Goal: Information Seeking & Learning: Find specific fact

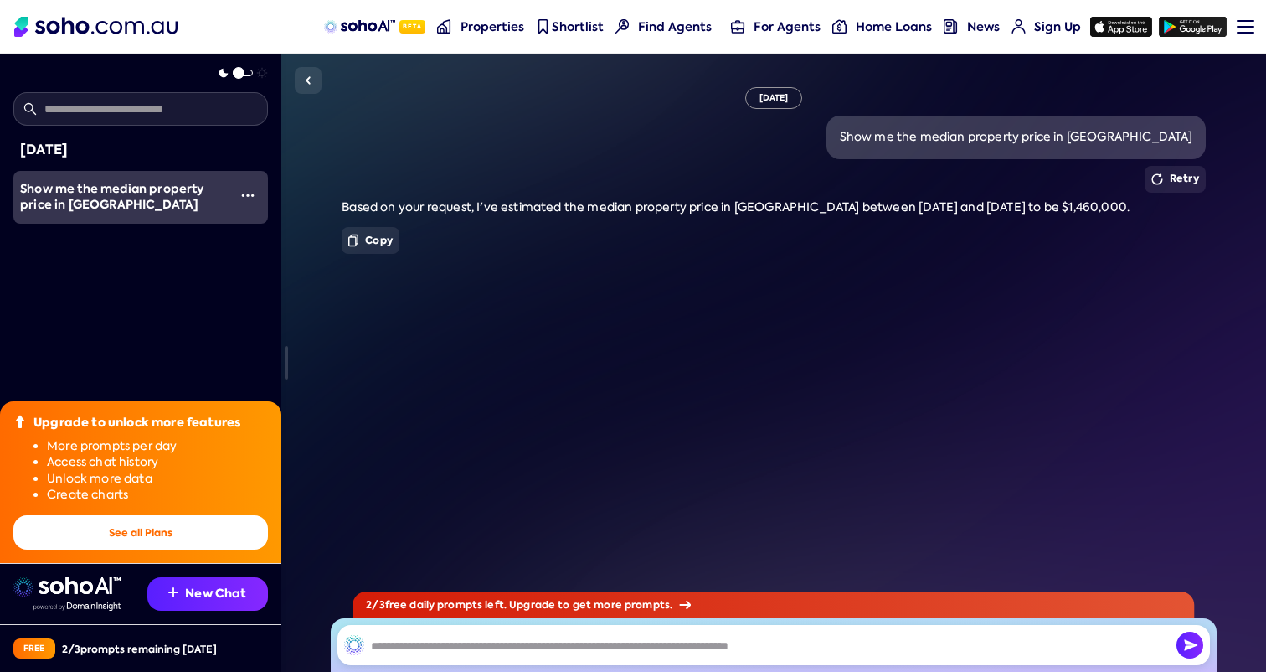
click at [554, 246] on div "Copy" at bounding box center [773, 240] width 863 height 27
click at [648, 234] on div "Copy" at bounding box center [773, 240] width 863 height 27
click at [585, 352] on div "Fri, August 22 Show me the median property price in Surry Hills Retry Based on …" at bounding box center [773, 363] width 985 height 618
click at [671, 301] on div "Fri, August 22 Show me the median property price in Surry Hills Retry Based on …" at bounding box center [773, 363] width 985 height 618
click at [582, 277] on div "Fri, August 22 Show me the median property price in Surry Hills Retry Based on …" at bounding box center [773, 363] width 985 height 618
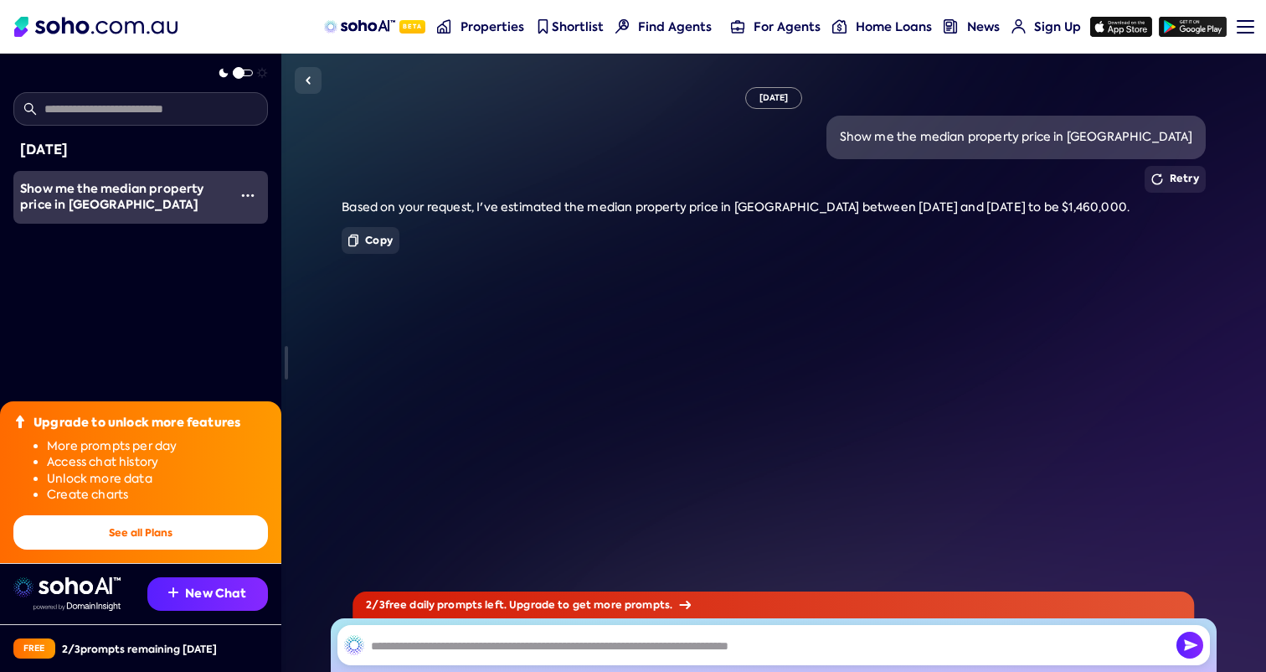
click at [928, 142] on div "Show me the median property price in Surry Hills" at bounding box center [1016, 137] width 353 height 17
click at [1192, 142] on div "Show me the median property price in Surry Hills" at bounding box center [1016, 137] width 353 height 17
copy div "Show me the median property price in Surry Hills"
click at [685, 656] on input "text" at bounding box center [773, 645] width 873 height 40
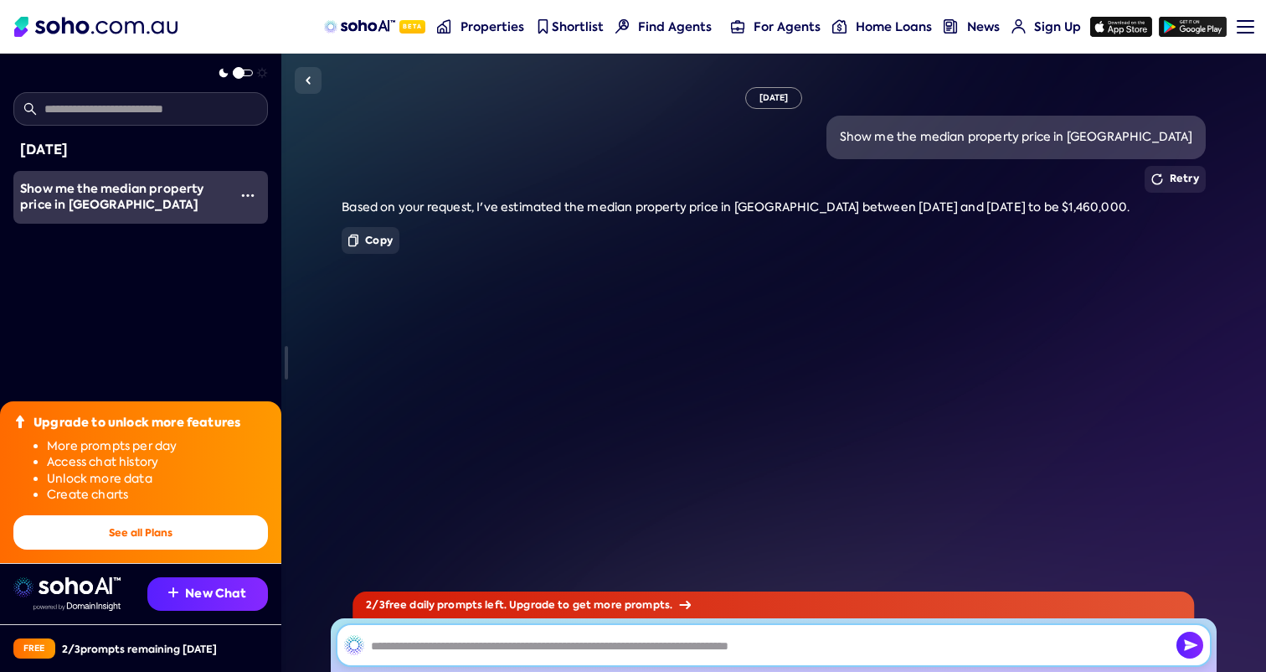
paste input "**********"
type input "**********"
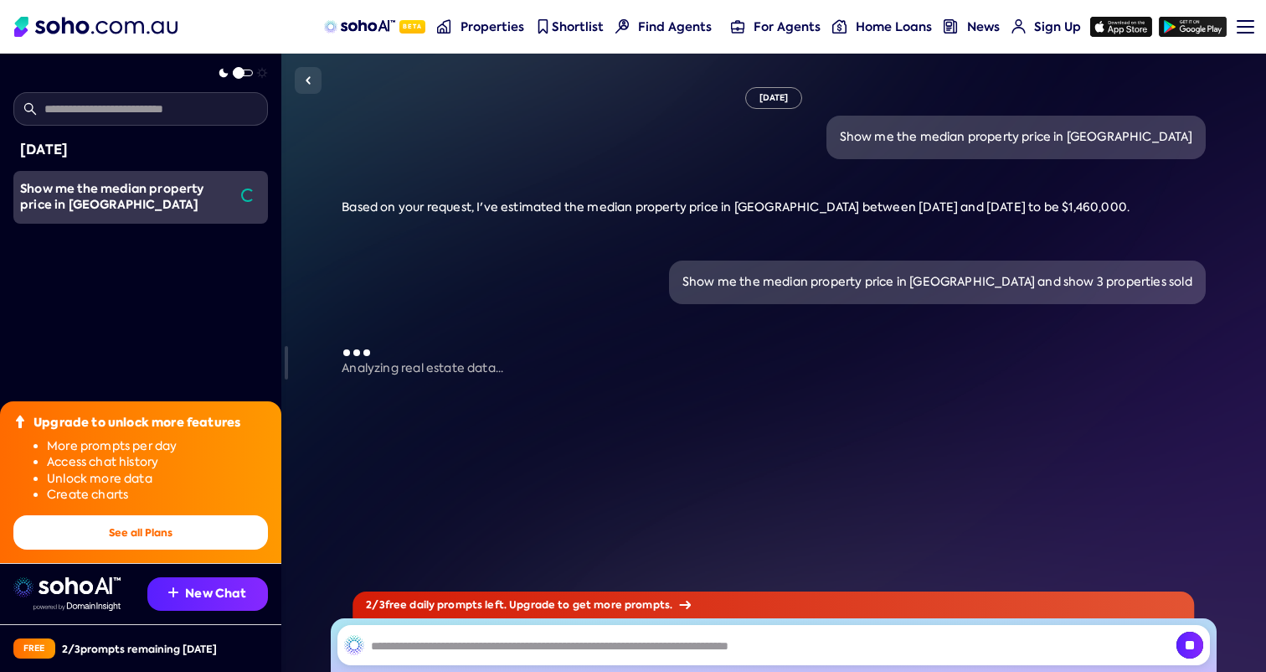
click at [677, 348] on div "Analyzing real estate data..." at bounding box center [773, 360] width 863 height 33
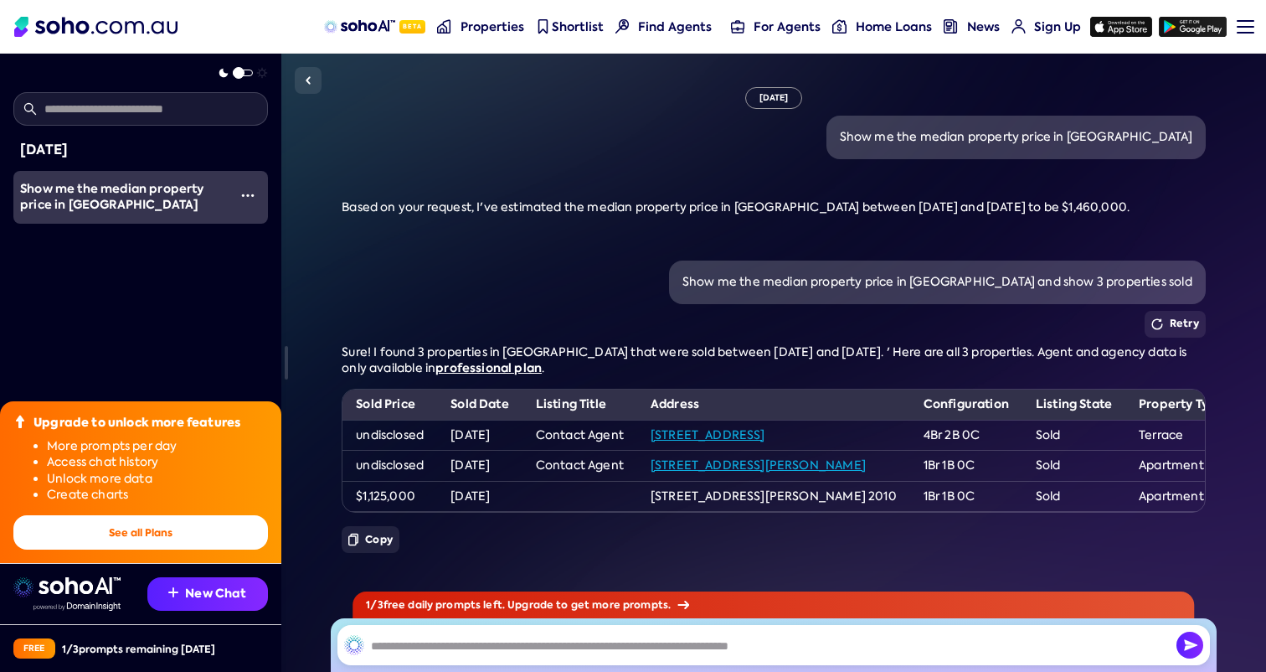
scroll to position [22, 0]
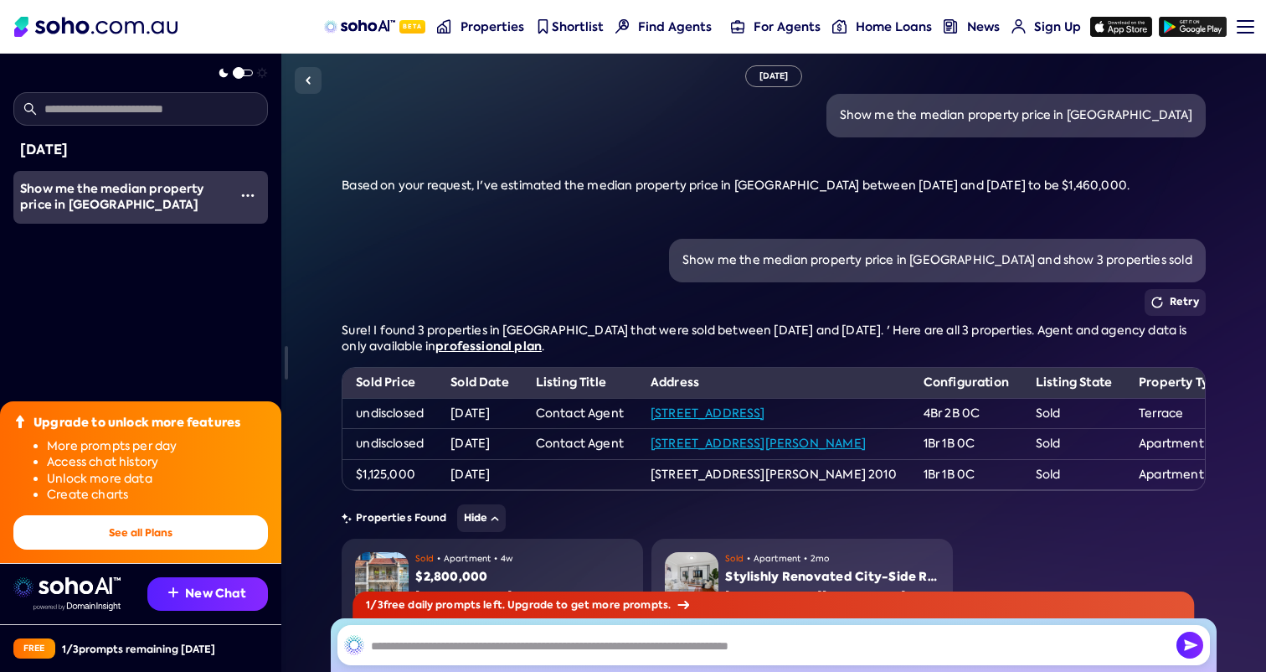
click at [619, 328] on span "Sure! I found 3 properties in Surry Hills that were sold between 23/05/2025 and…" at bounding box center [764, 338] width 845 height 32
click at [578, 334] on span "Sure! I found 3 properties in Surry Hills that were sold between 23/05/2025 and…" at bounding box center [764, 338] width 845 height 32
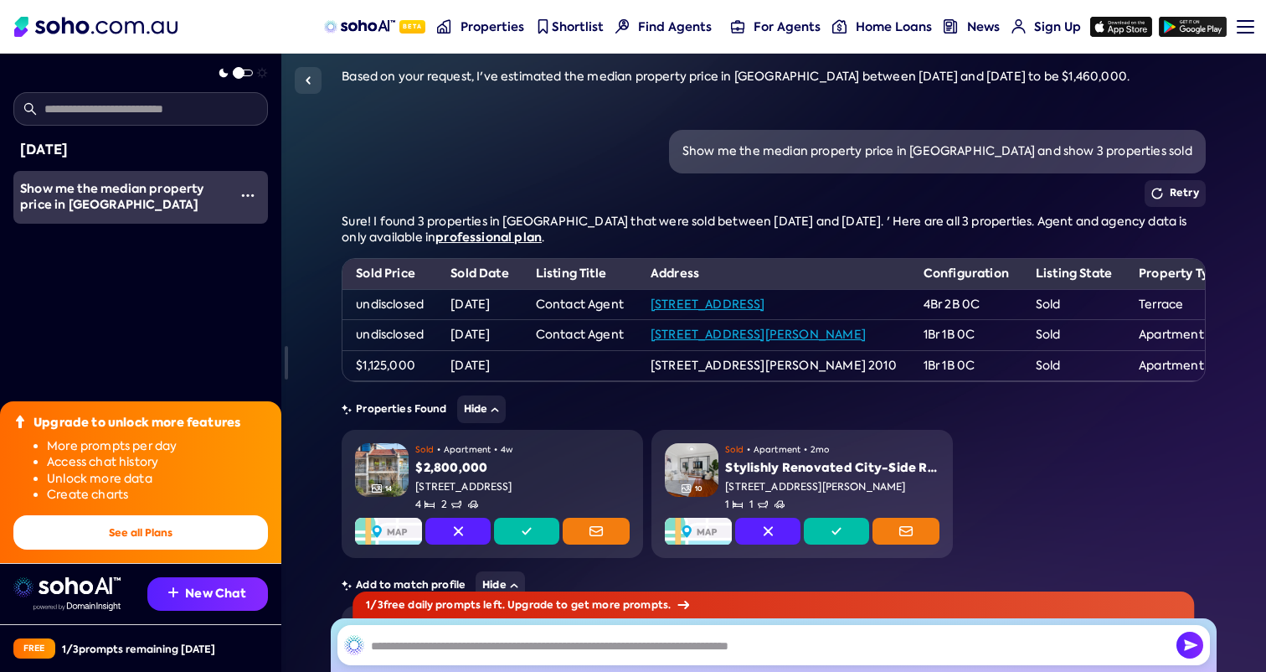
scroll to position [138, 0]
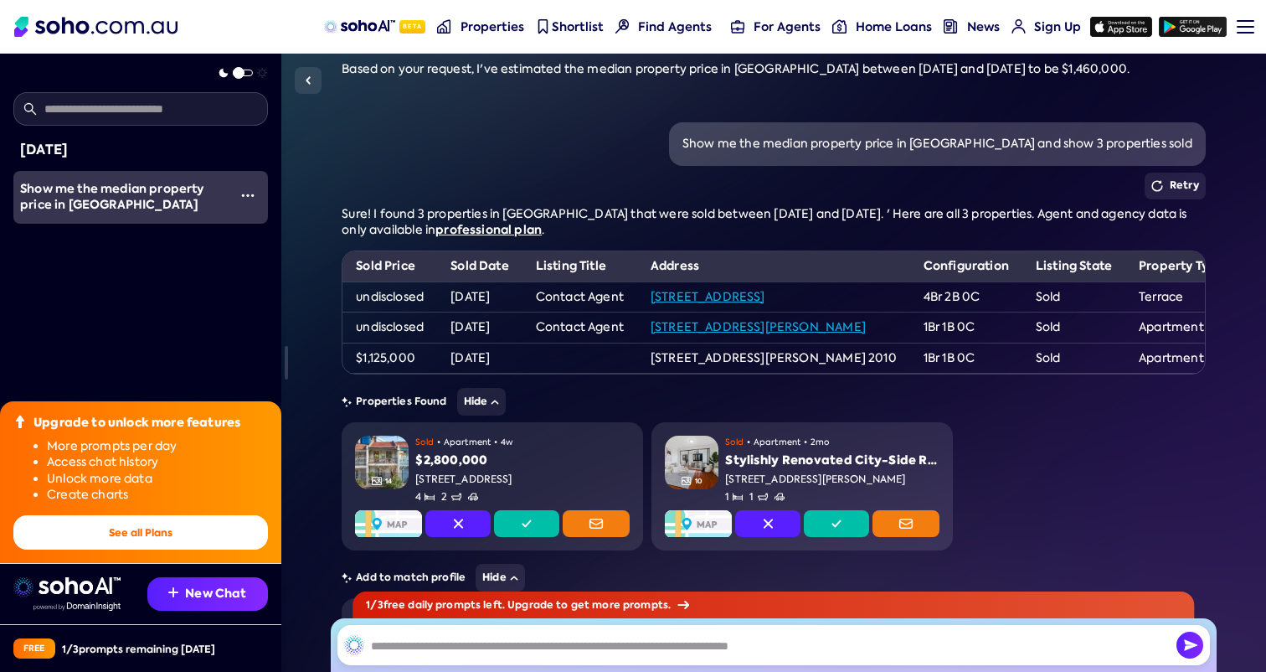
click at [569, 337] on td "Contact Agent" at bounding box center [580, 327] width 115 height 31
click at [598, 343] on td at bounding box center [580, 358] width 115 height 31
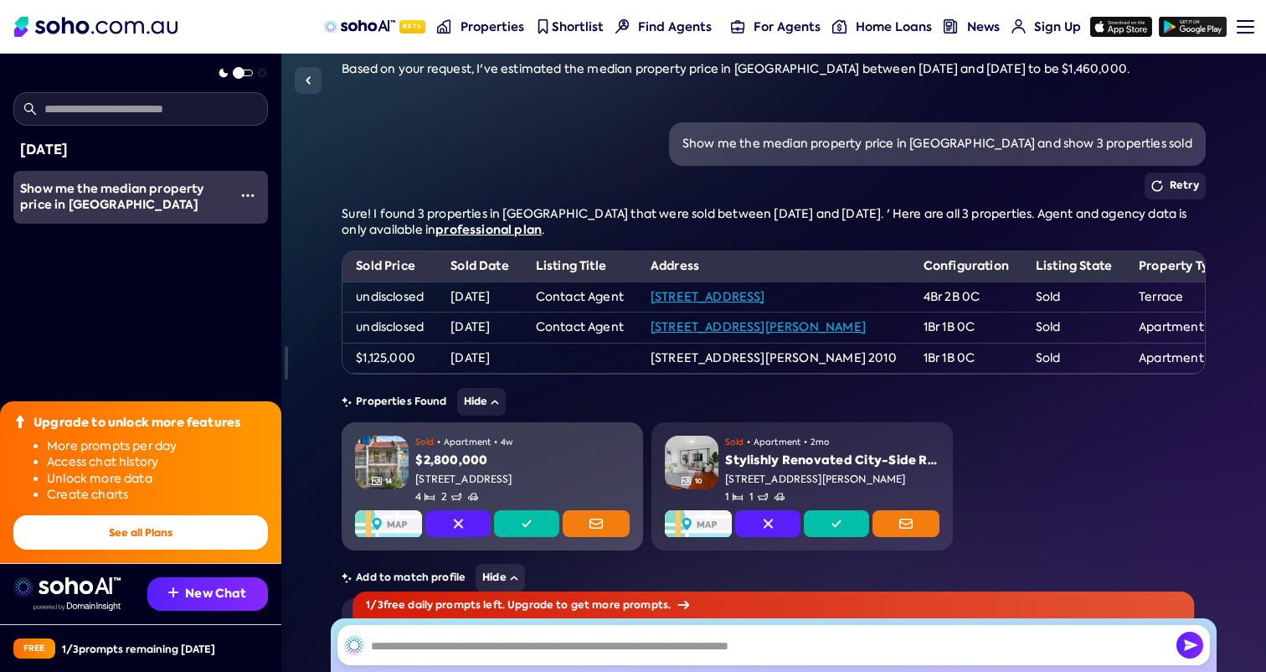
click at [526, 480] on div "211 Commonwealth Street, Surry Hills NSW 2010" at bounding box center [522, 479] width 214 height 14
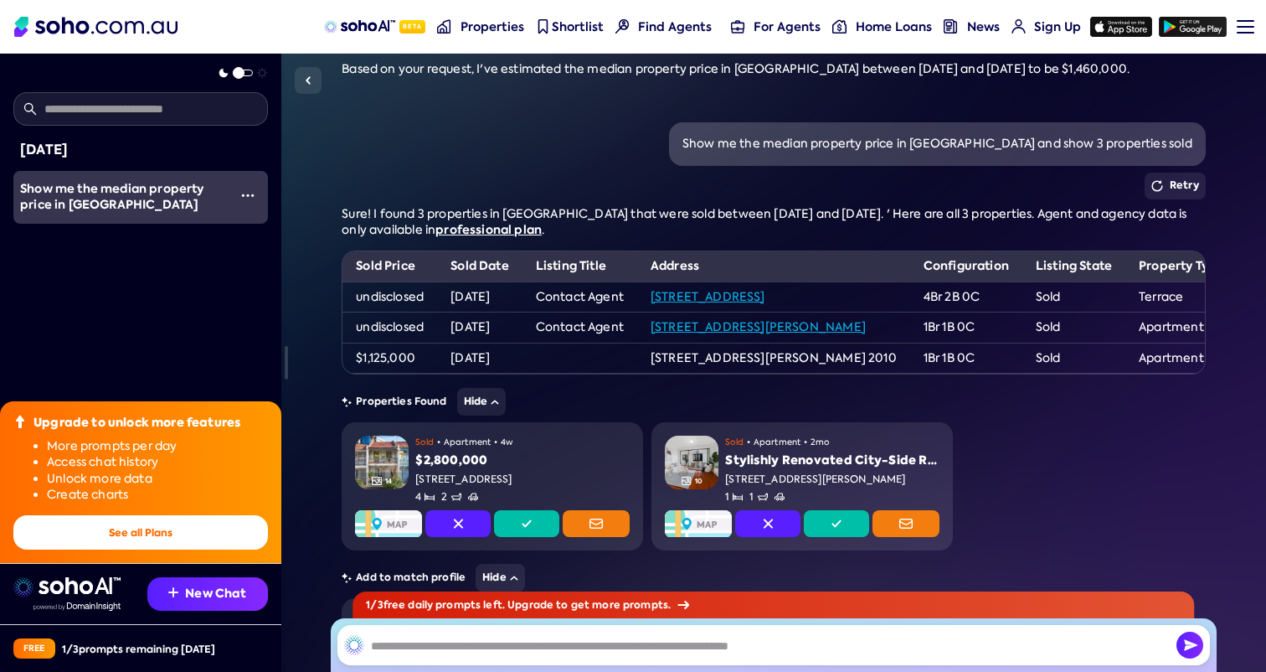
click at [310, 372] on div "Fri, August 22 Show me the median property price in Surry Hills Retry Based on …" at bounding box center [773, 363] width 985 height 618
click at [304, 76] on img at bounding box center [308, 80] width 20 height 20
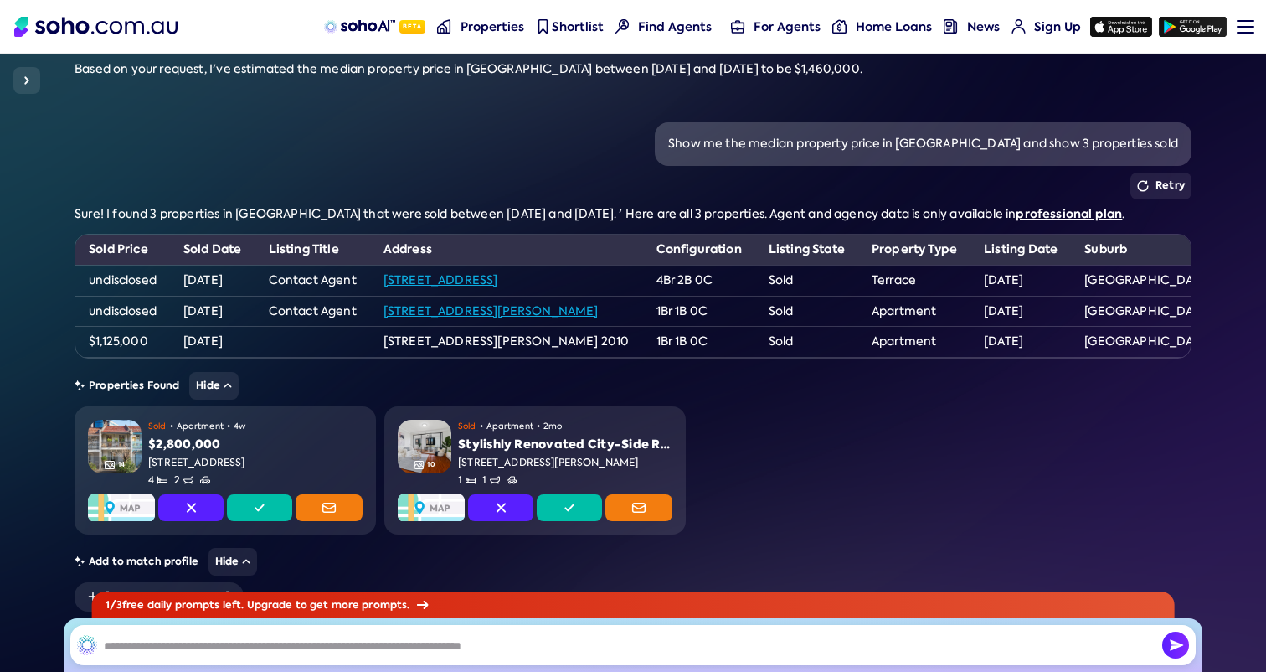
click at [182, 136] on div "Show me the median property price in Surry Hills and show 3 properties sold" at bounding box center [633, 144] width 1117 height 44
click at [227, 174] on div "Retry" at bounding box center [633, 186] width 1117 height 27
click at [38, 259] on div "Fri, August 22 Show me the median property price in Surry Hills Retry Based on …" at bounding box center [633, 363] width 1266 height 618
click at [100, 280] on td "undisclosed" at bounding box center [122, 280] width 95 height 31
